Goal: Task Accomplishment & Management: Manage account settings

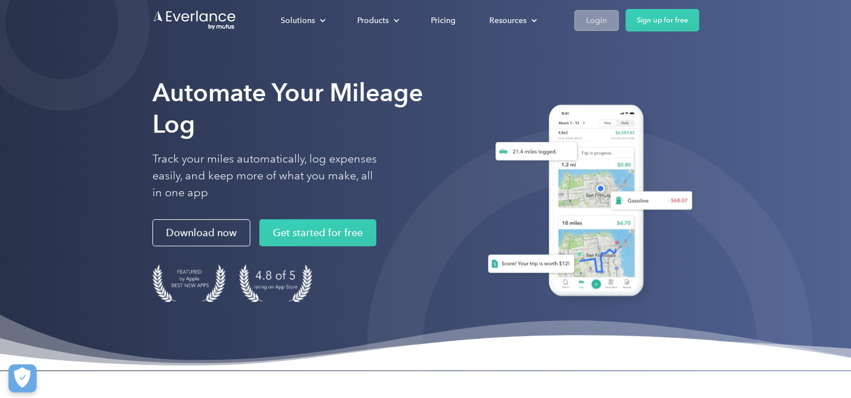
click at [610, 27] on link "Login" at bounding box center [596, 20] width 44 height 21
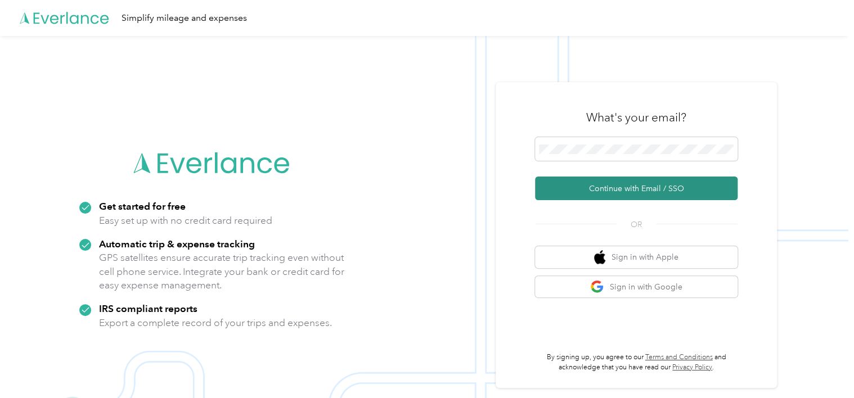
click at [624, 184] on button "Continue with Email / SSO" at bounding box center [636, 189] width 202 height 24
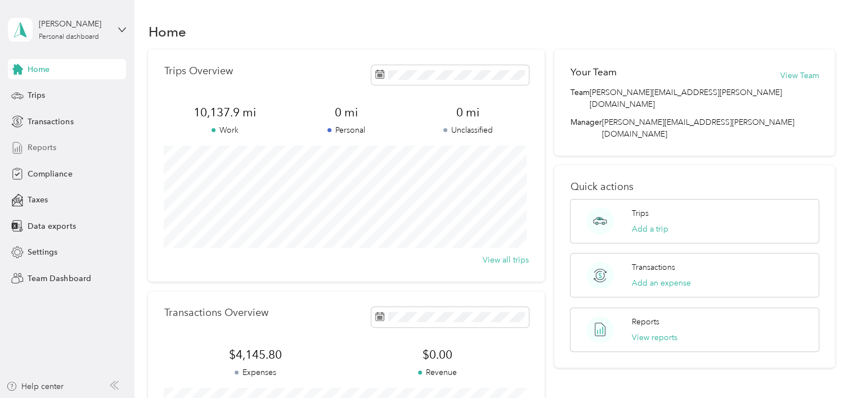
click at [43, 145] on span "Reports" at bounding box center [42, 148] width 29 height 12
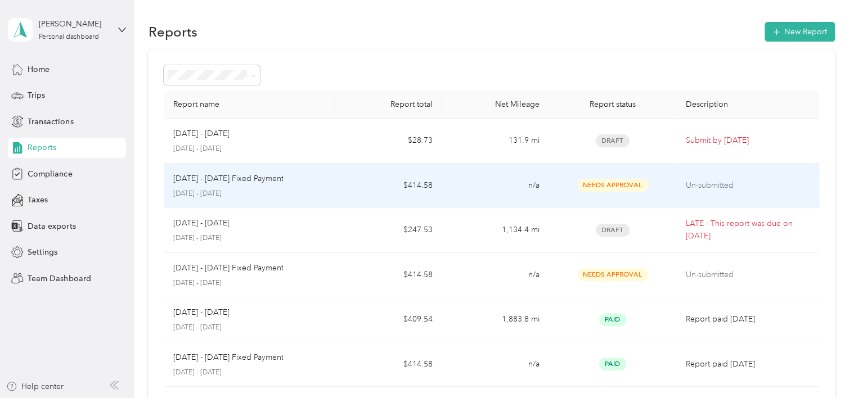
click at [467, 187] on td "n/a" at bounding box center [494, 186] width 107 height 45
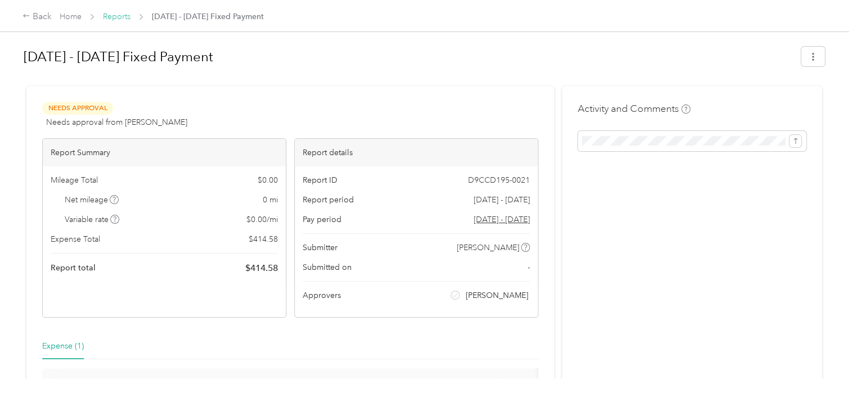
click at [125, 19] on link "Reports" at bounding box center [117, 17] width 28 height 10
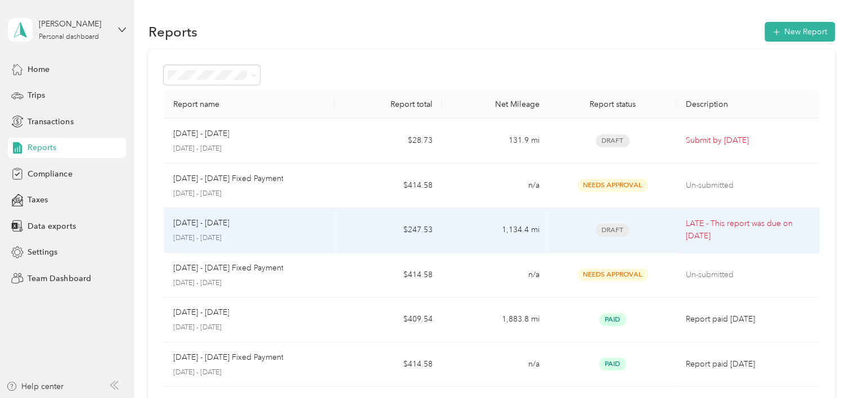
click at [325, 233] on td "[DATE] - [DATE] [DATE] - [DATE]" at bounding box center [249, 230] width 171 height 45
click at [338, 230] on td "$247.53" at bounding box center [388, 230] width 107 height 45
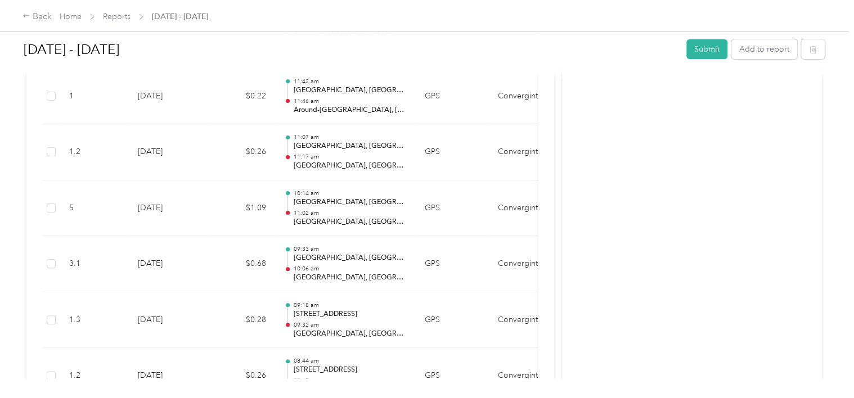
scroll to position [4334, 0]
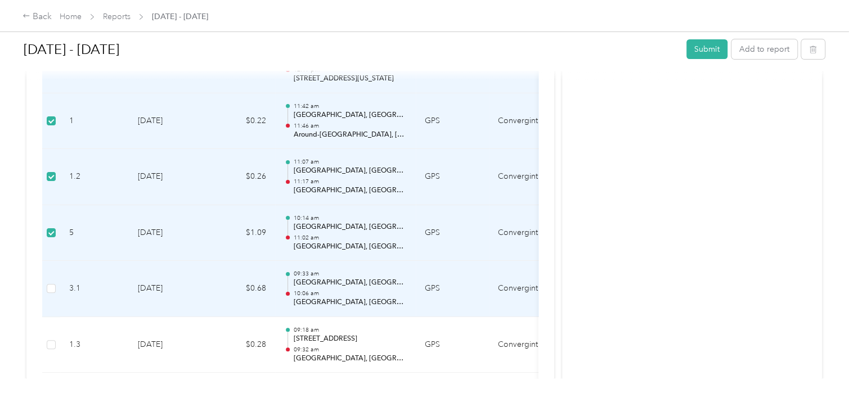
click at [52, 286] on td at bounding box center [51, 289] width 18 height 56
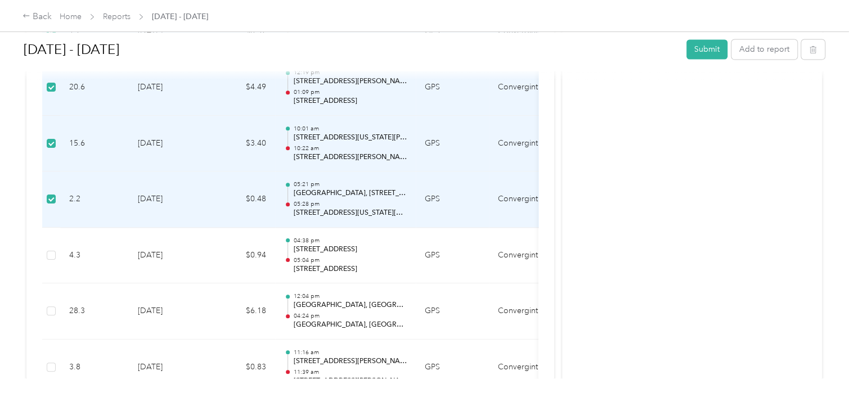
scroll to position [5240, 0]
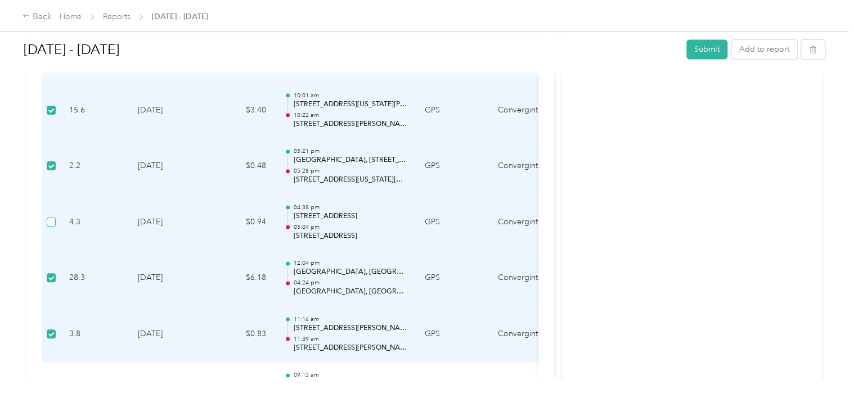
click at [47, 216] on label at bounding box center [51, 222] width 9 height 12
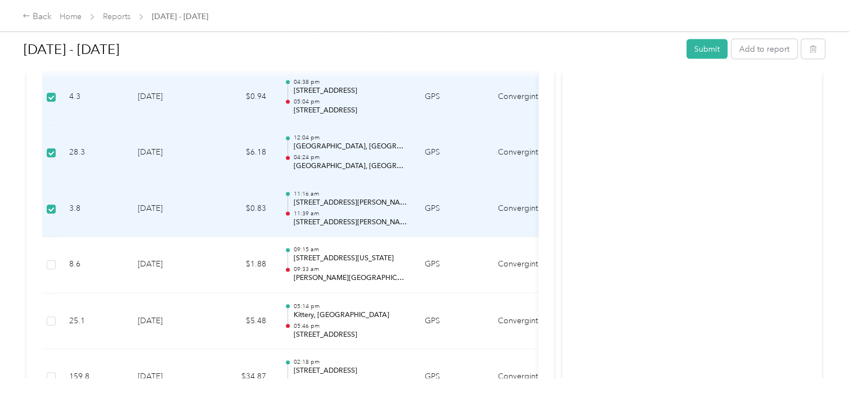
scroll to position [5398, 0]
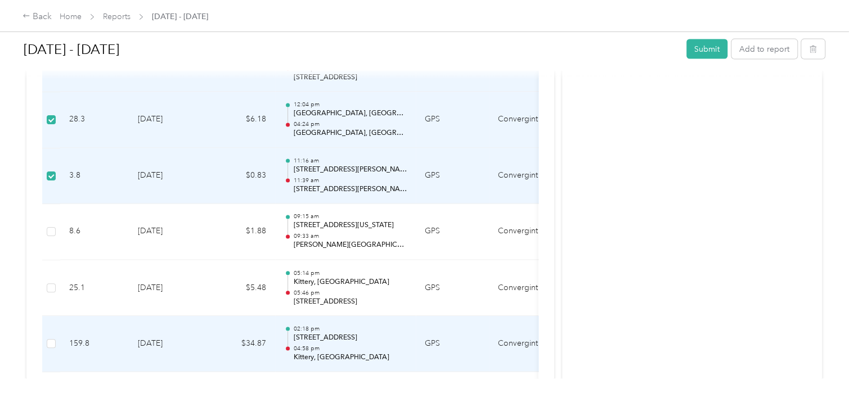
click at [44, 333] on td at bounding box center [51, 344] width 18 height 56
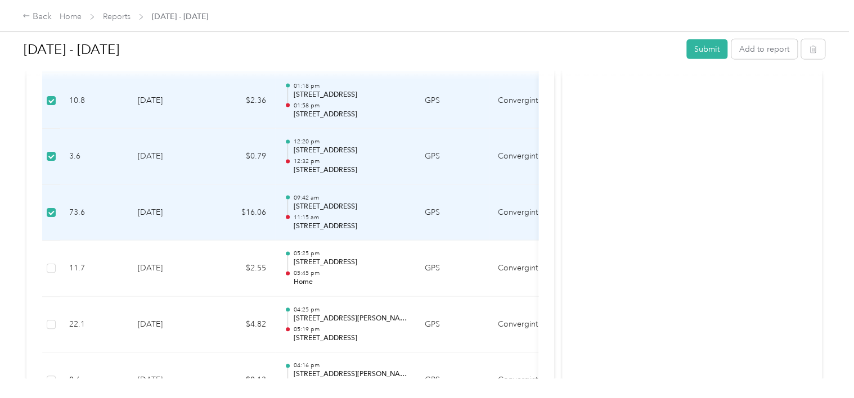
scroll to position [5755, 0]
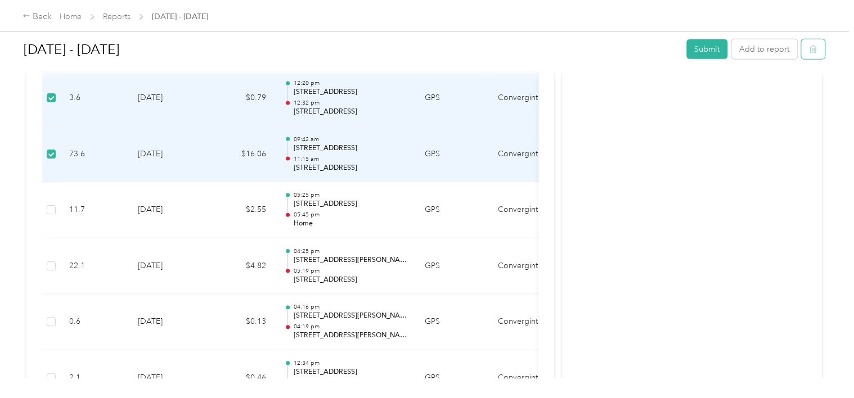
click at [810, 54] on button "button" at bounding box center [813, 49] width 24 height 20
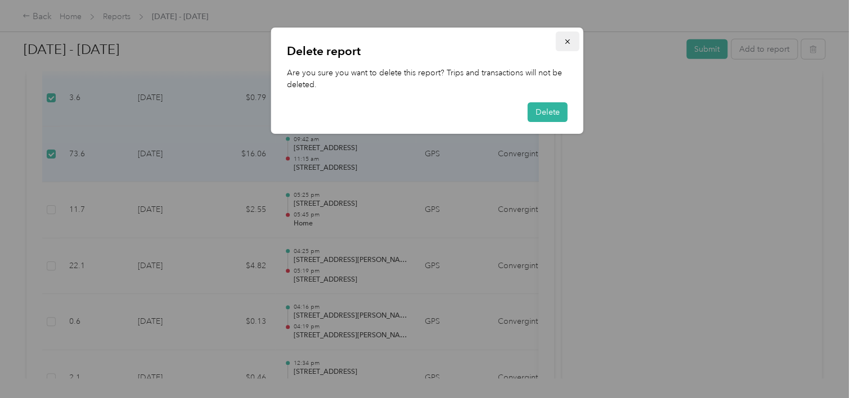
drag, startPoint x: 567, startPoint y: 47, endPoint x: 759, endPoint y: 148, distance: 217.1
click at [568, 47] on button "button" at bounding box center [568, 41] width 24 height 20
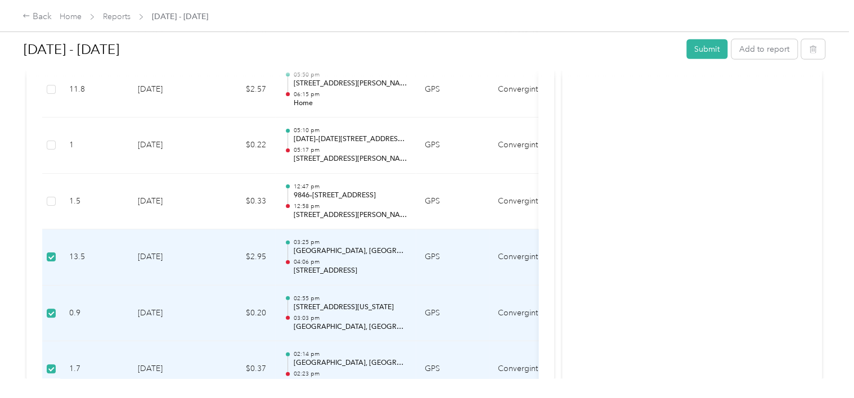
scroll to position [3823, 0]
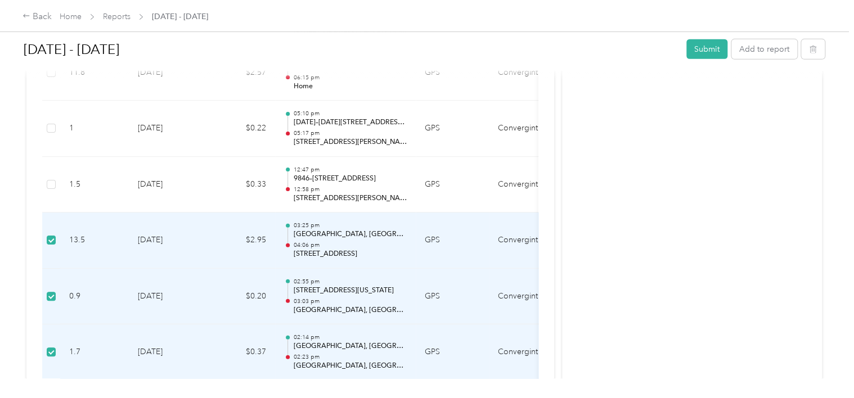
drag, startPoint x: 108, startPoint y: 238, endPoint x: 100, endPoint y: 238, distance: 8.4
click at [100, 238] on td "13.5" at bounding box center [94, 241] width 69 height 56
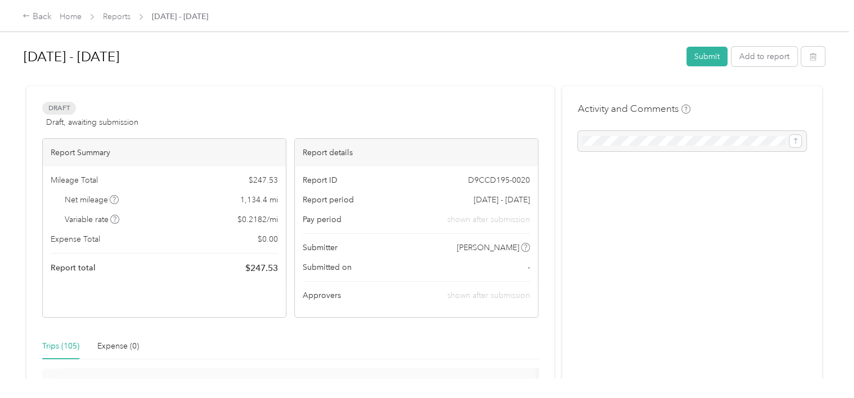
scroll to position [0, 0]
click at [714, 64] on button "Submit" at bounding box center [706, 57] width 41 height 20
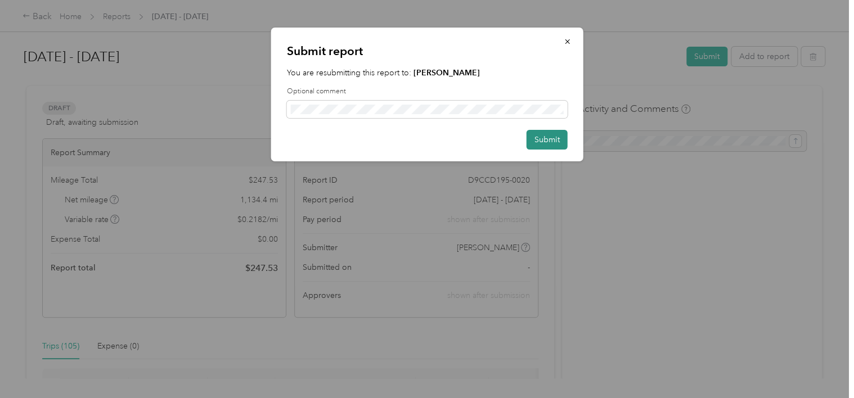
click at [542, 142] on button "Submit" at bounding box center [546, 140] width 41 height 20
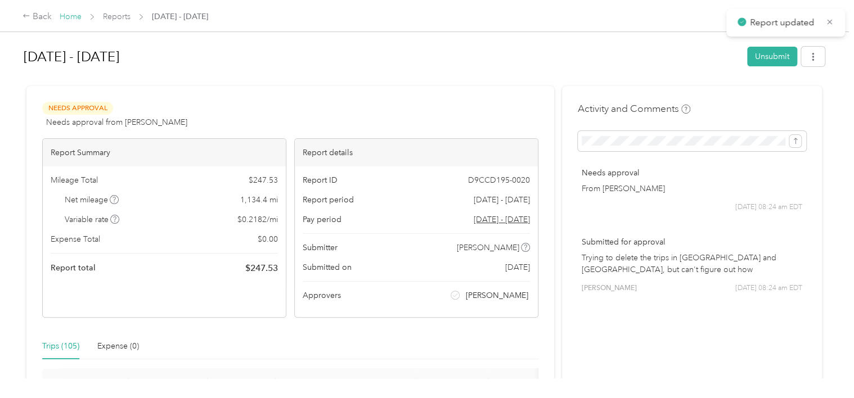
click at [70, 12] on link "Home" at bounding box center [71, 17] width 22 height 10
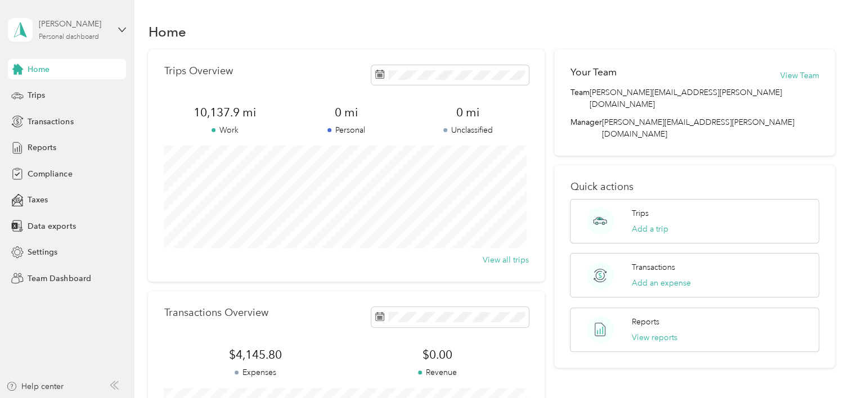
click at [61, 31] on div "[PERSON_NAME] Personal dashboard" at bounding box center [74, 29] width 70 height 22
click at [56, 85] on div "Team dashboard" at bounding box center [190, 88] width 348 height 20
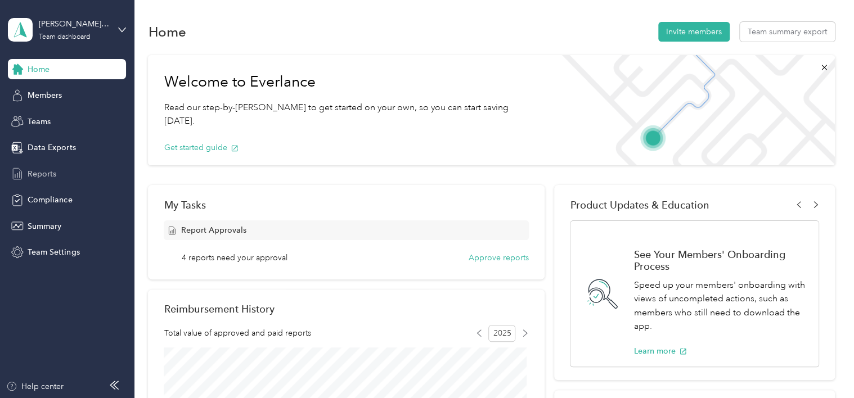
click at [46, 170] on span "Reports" at bounding box center [42, 174] width 29 height 12
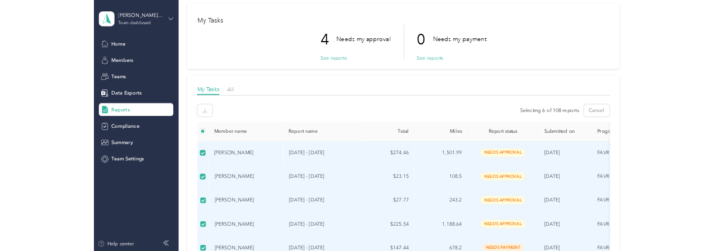
scroll to position [13, 0]
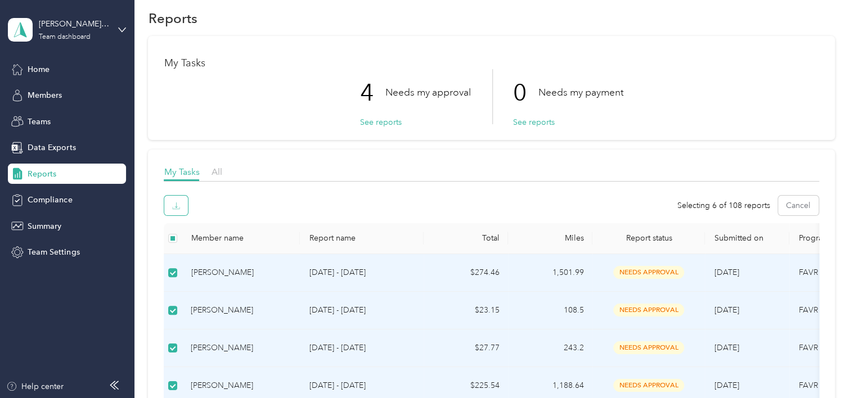
click at [173, 201] on span "button" at bounding box center [176, 206] width 8 height 10
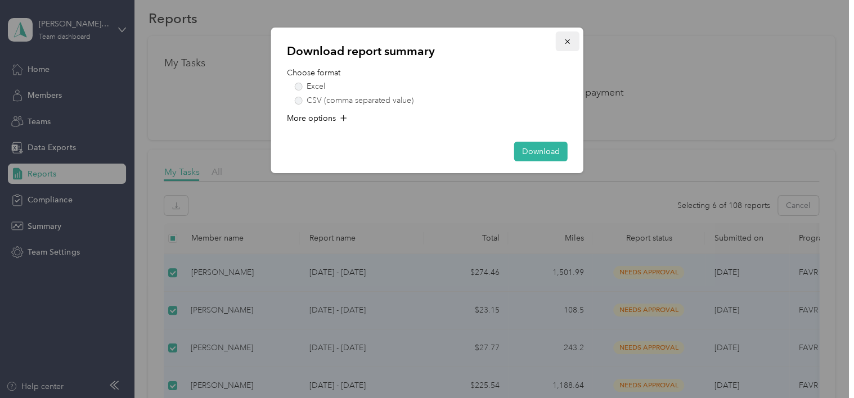
click at [562, 43] on button "button" at bounding box center [568, 41] width 24 height 20
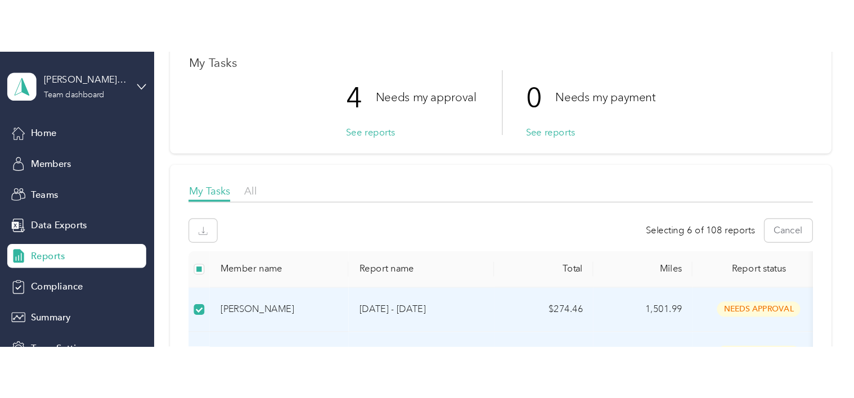
scroll to position [169, 0]
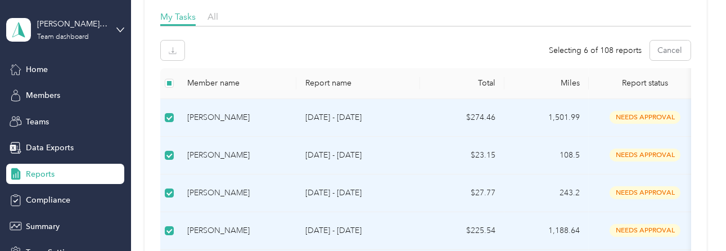
click at [360, 188] on p "[DATE] - [DATE]" at bounding box center [358, 193] width 106 height 12
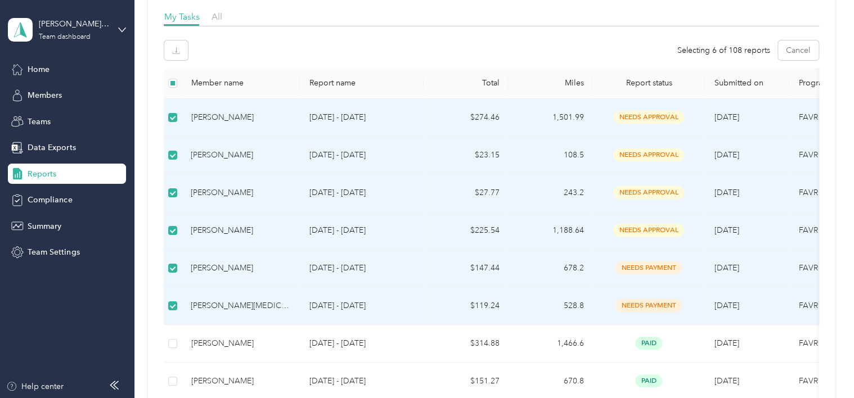
click at [38, 172] on span "Reports" at bounding box center [42, 174] width 29 height 12
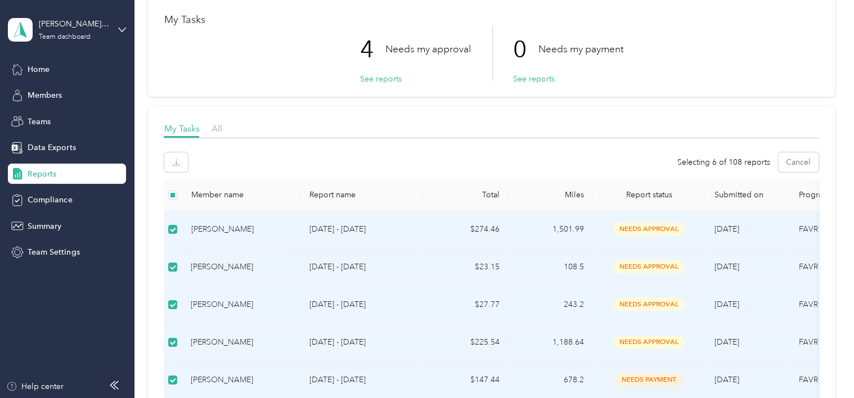
scroll to position [56, 0]
click at [214, 136] on div "All" at bounding box center [216, 130] width 11 height 14
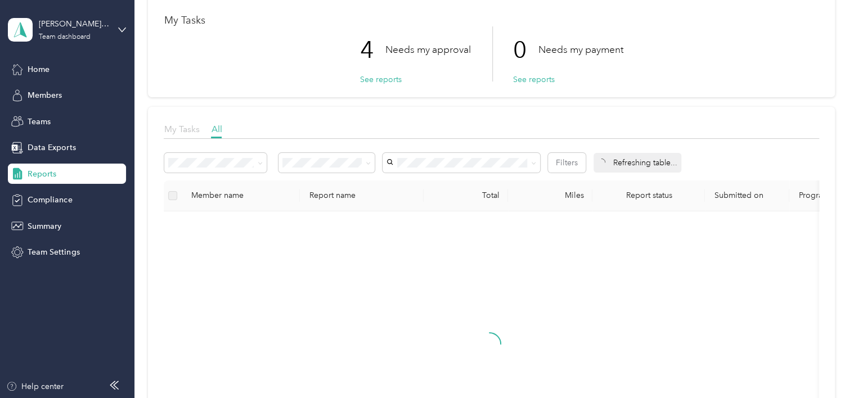
click at [193, 132] on span "My Tasks" at bounding box center [181, 129] width 35 height 11
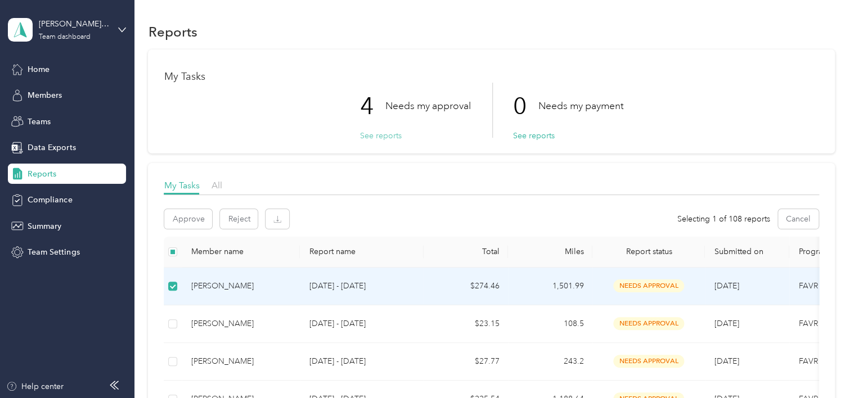
click at [381, 137] on button "See reports" at bounding box center [380, 136] width 42 height 12
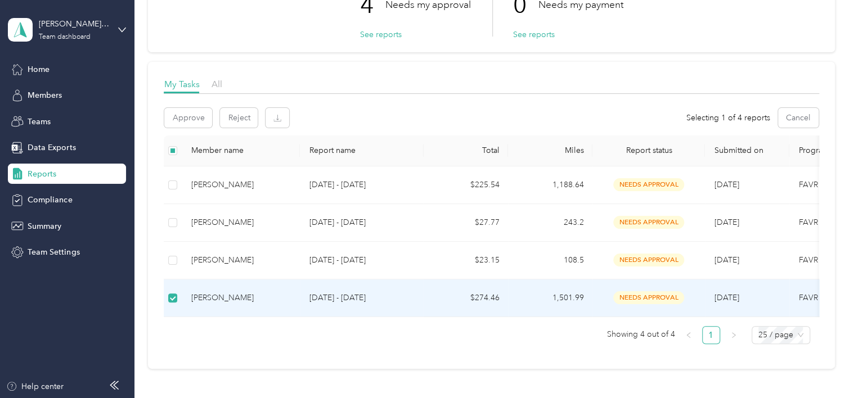
scroll to position [112, 0]
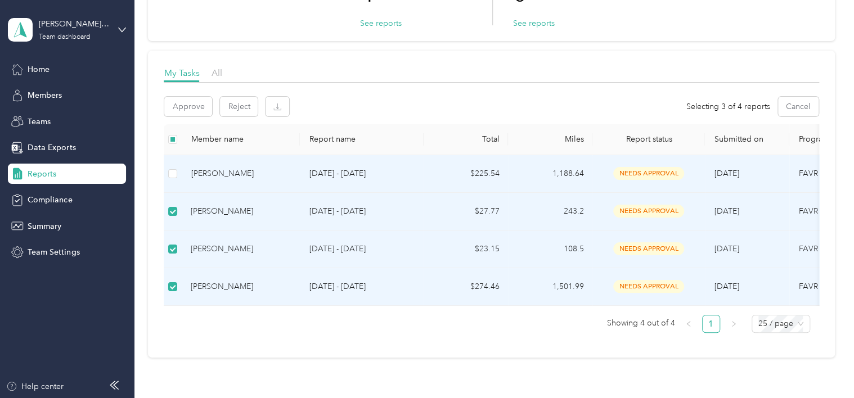
click at [167, 177] on td at bounding box center [173, 174] width 18 height 38
click at [182, 113] on button "Approve" at bounding box center [188, 107] width 48 height 20
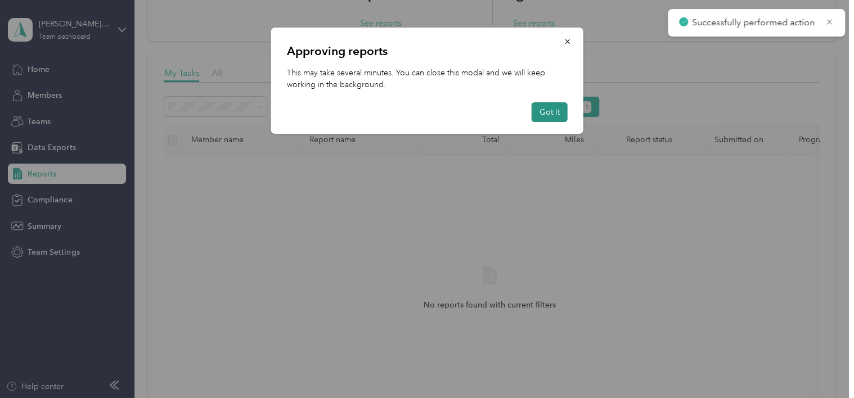
click at [549, 107] on button "Got it" at bounding box center [549, 112] width 36 height 20
